Goal: Task Accomplishment & Management: Complete application form

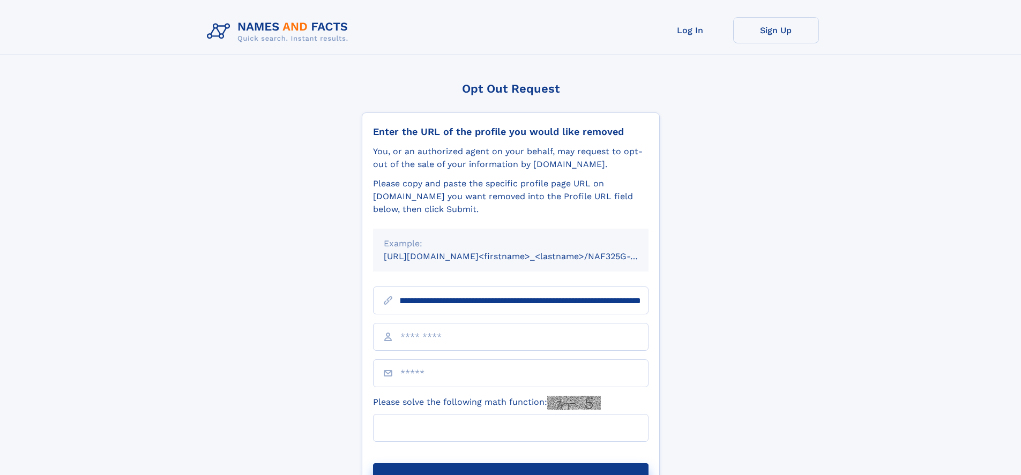
scroll to position [0, 148]
type input "**********"
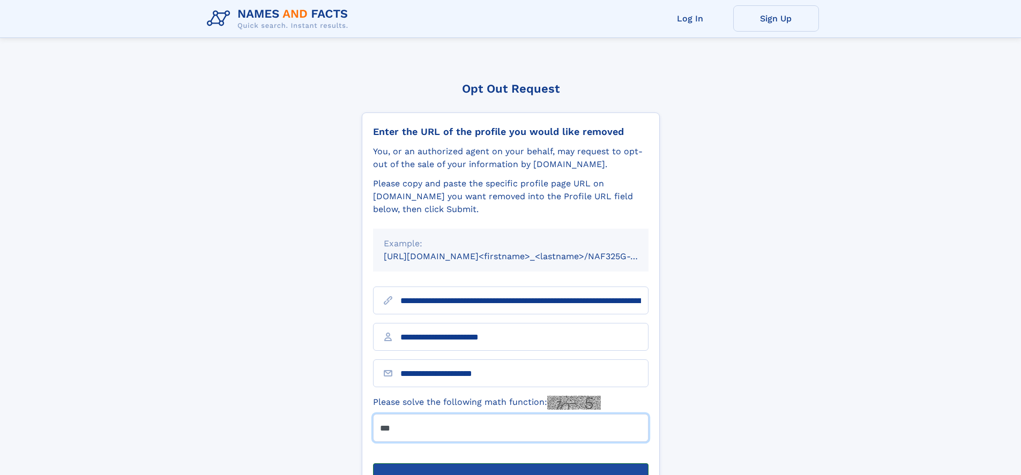
type input "***"
click at [510, 464] on button "Submit Opt Out Request" at bounding box center [511, 481] width 276 height 34
